Goal: Task Accomplishment & Management: Manage account settings

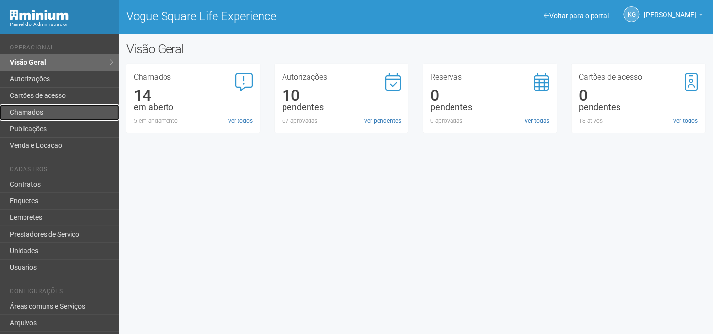
click at [30, 109] on link "Chamados" at bounding box center [59, 112] width 119 height 17
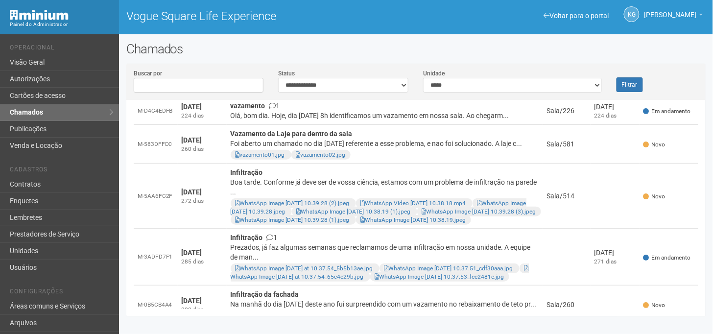
scroll to position [173, 0]
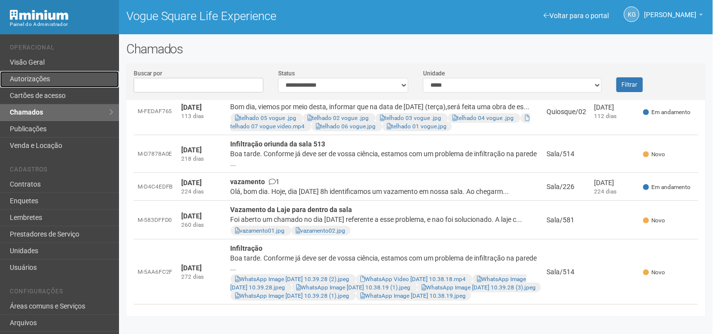
click at [50, 80] on link "Autorizações" at bounding box center [59, 79] width 119 height 17
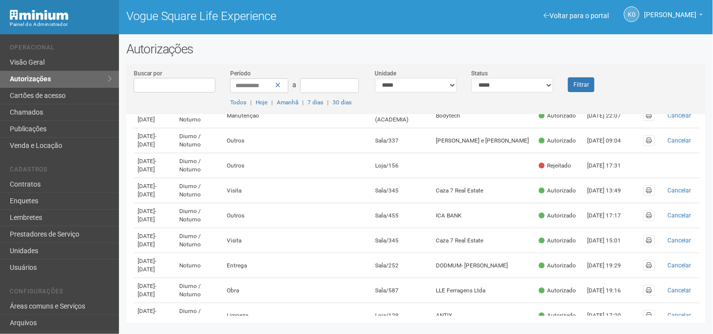
scroll to position [349, 0]
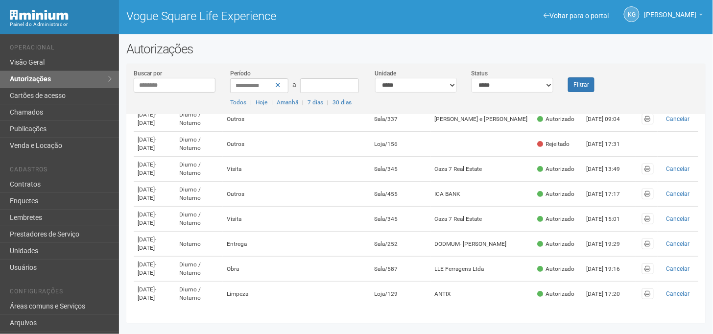
type input "********"
click at [568, 77] on button "Filtrar" at bounding box center [581, 84] width 26 height 15
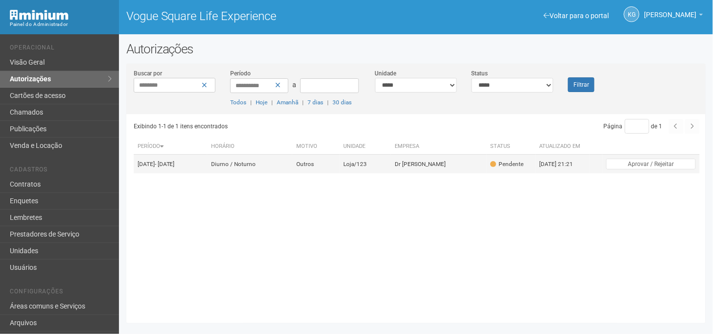
click at [203, 172] on td "02/09/2025 - 04/09/2025" at bounding box center [170, 164] width 73 height 19
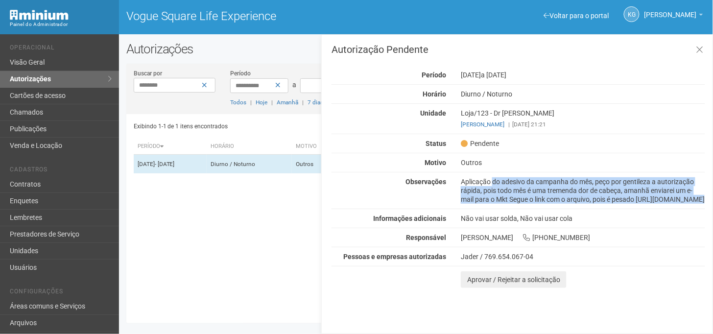
drag, startPoint x: 464, startPoint y: 184, endPoint x: 638, endPoint y: 223, distance: 178.3
click at [638, 223] on div "Autorização Pendente Período 02/09/2025 a 04/09/2025 Horário Diurno / Noturno U…" at bounding box center [519, 166] width 374 height 243
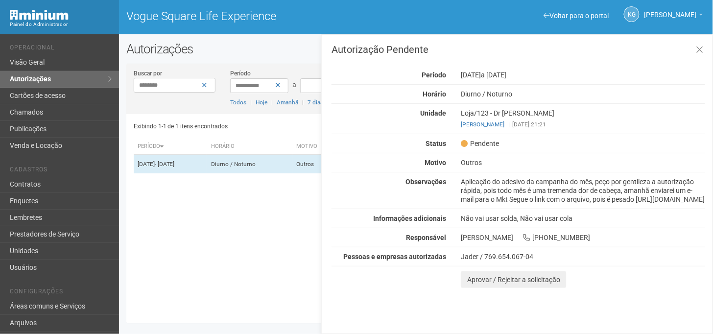
click at [290, 233] on div "Exibindo 1-1 de 1 itens encontrados Página * de 1 Período Horário Motivo Unidad…" at bounding box center [420, 215] width 572 height 202
click at [476, 288] on button "Aprovar / Rejeitar a solicitação" at bounding box center [514, 279] width 106 height 17
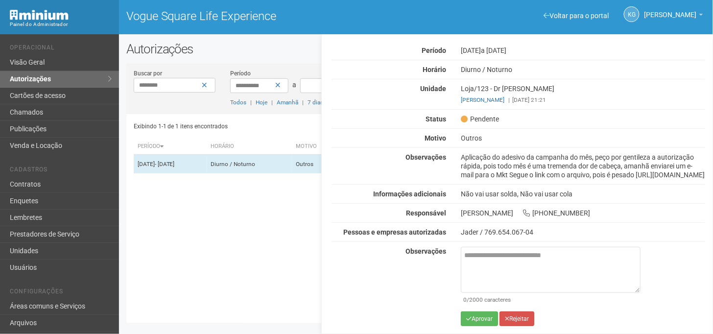
scroll to position [51, 0]
click at [469, 316] on icon "submit" at bounding box center [468, 319] width 5 height 6
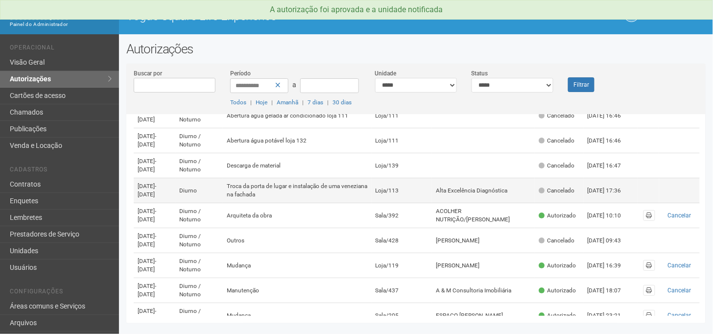
scroll to position [109, 0]
